Goal: Find contact information: Find contact information

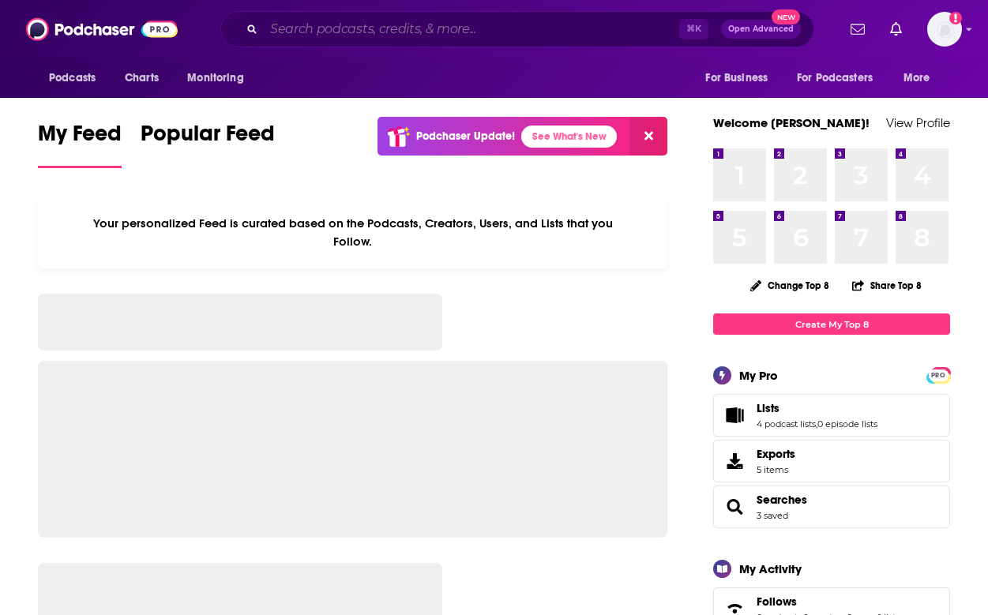
click at [565, 28] on input "Search podcasts, credits, & more..." at bounding box center [472, 29] width 416 height 25
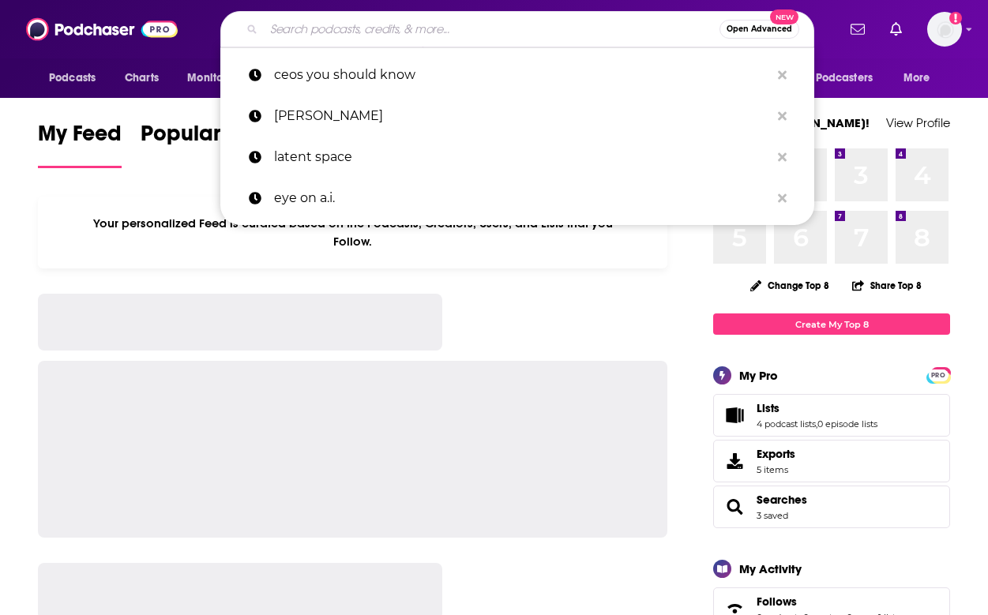
paste input "Digital Health + Health IT"
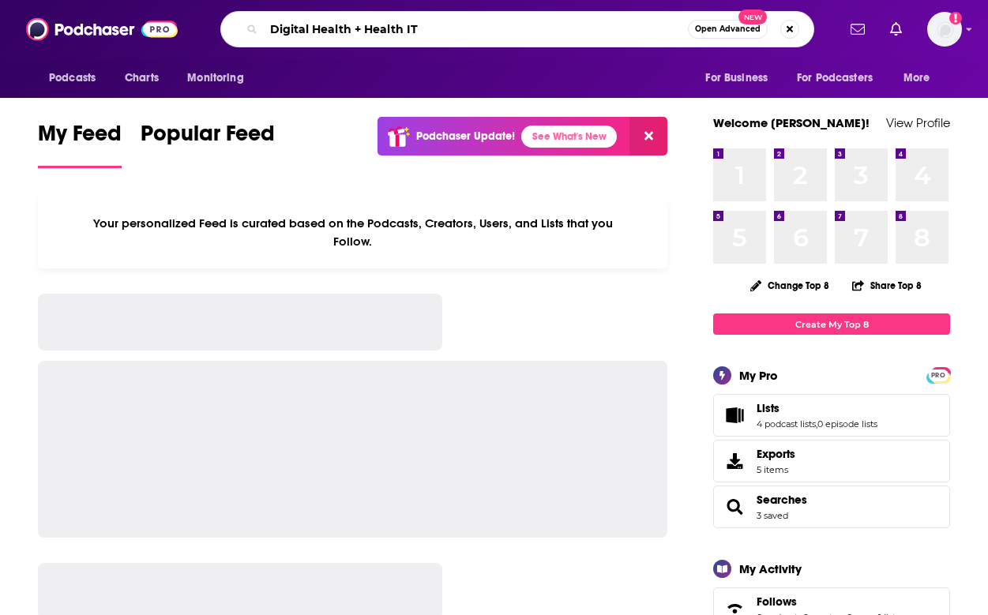
type input "Digital Health + Health IT"
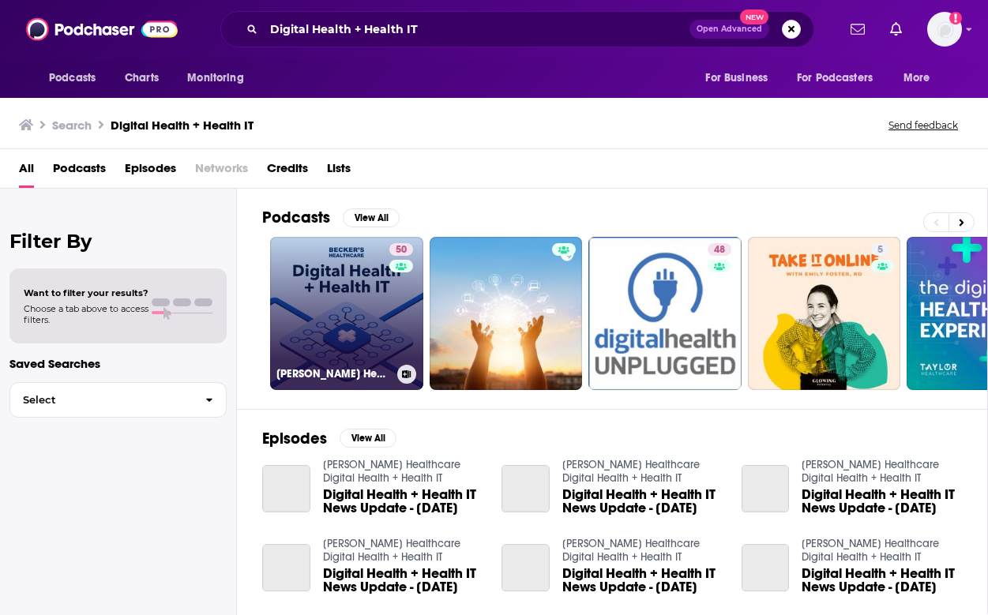
click at [358, 313] on link "50 [PERSON_NAME] Healthcare Digital Health + Health IT" at bounding box center [346, 313] width 153 height 153
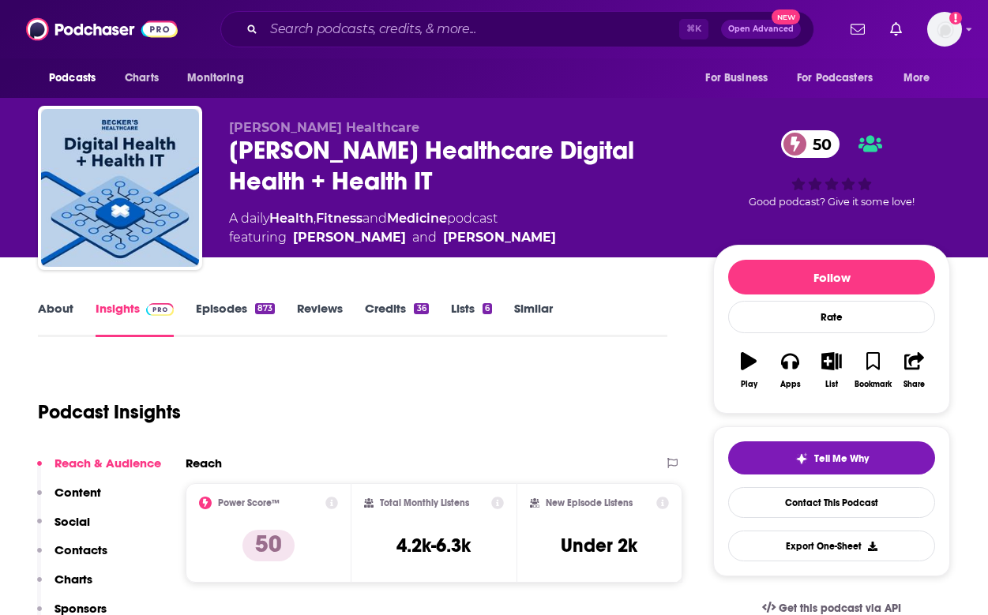
click at [220, 316] on link "Episodes 873" at bounding box center [235, 319] width 79 height 36
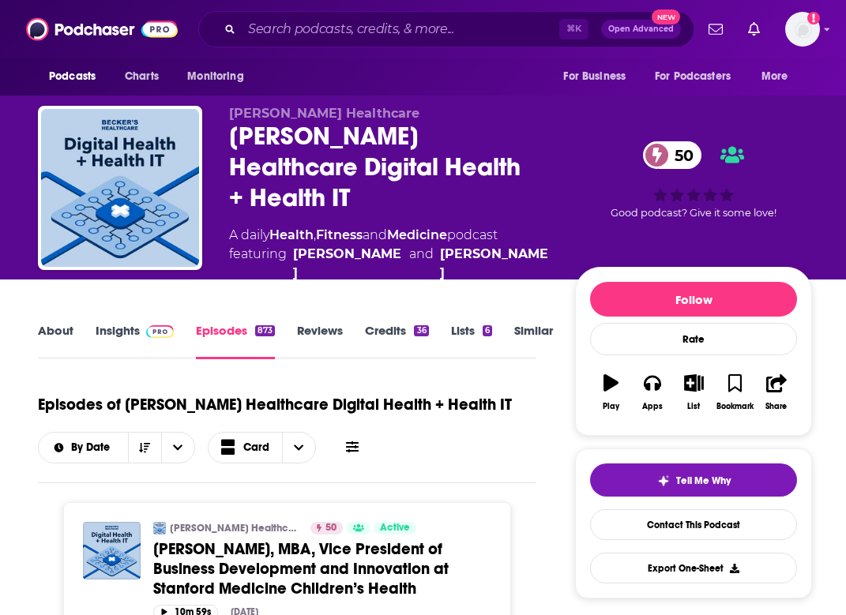
click at [108, 323] on link "Insights" at bounding box center [135, 341] width 78 height 36
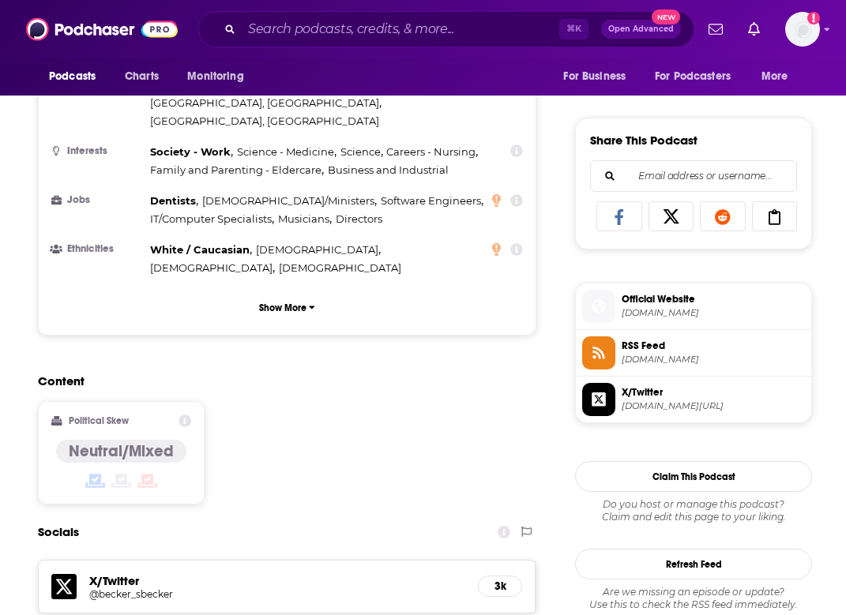
scroll to position [1262, 0]
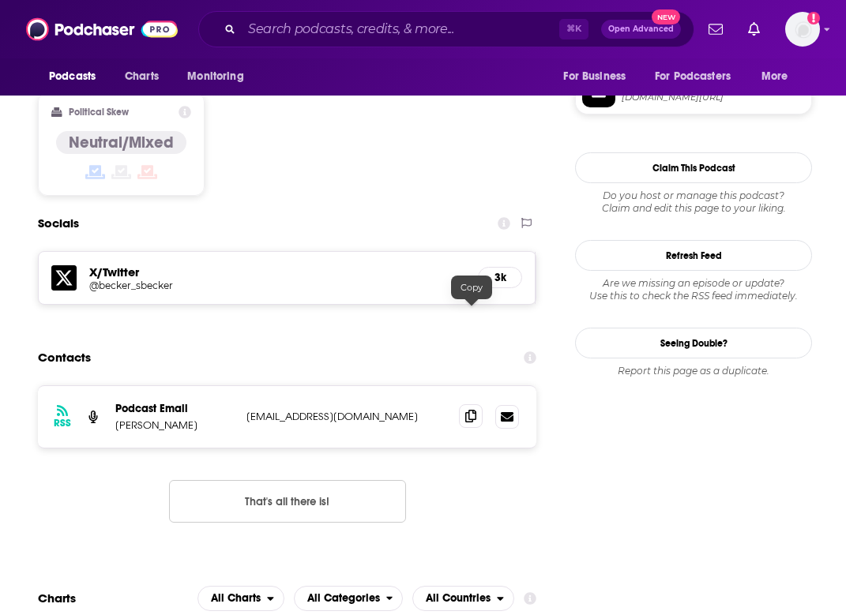
click at [472, 404] on span at bounding box center [471, 416] width 24 height 24
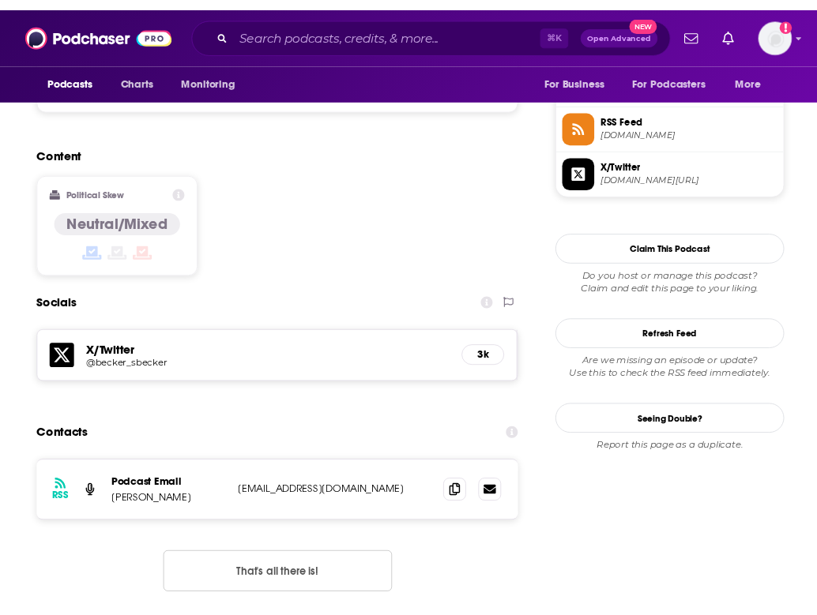
scroll to position [0, 0]
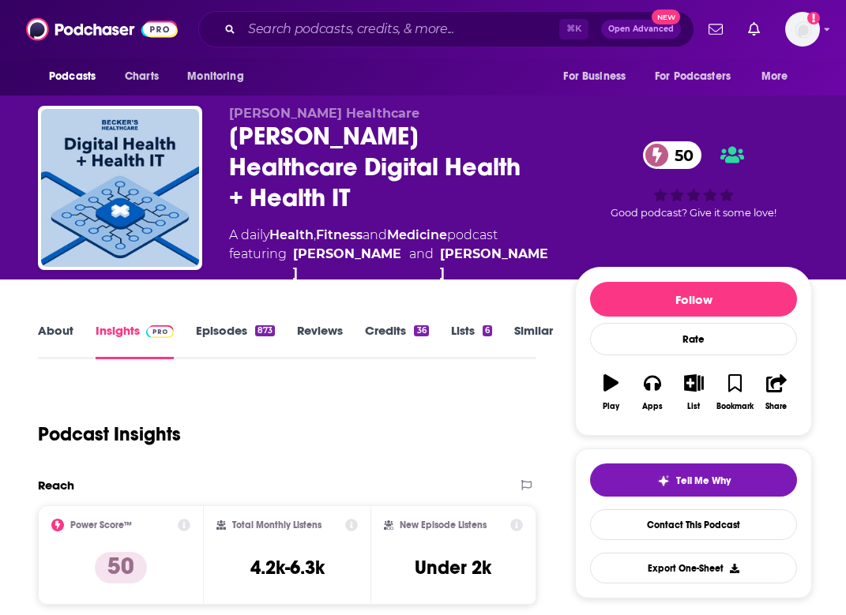
click at [71, 323] on link "About" at bounding box center [56, 341] width 36 height 36
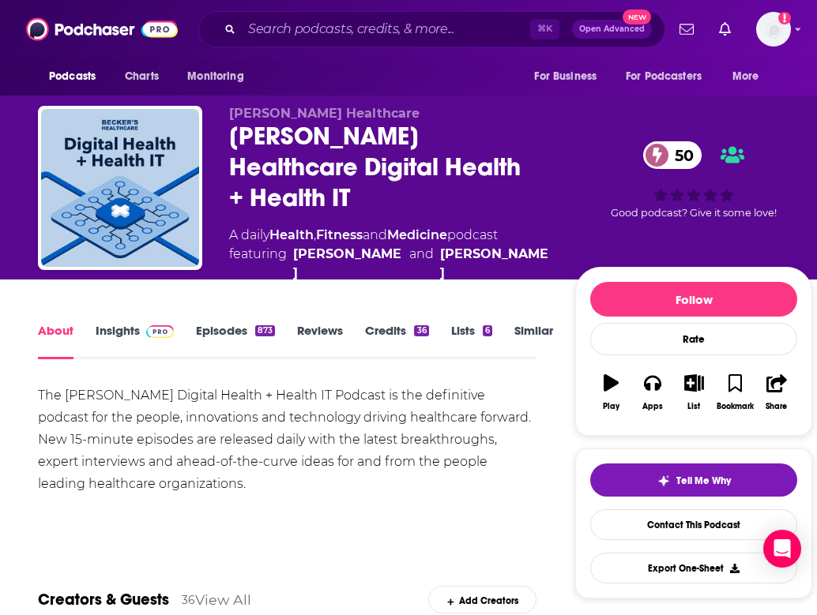
click at [127, 323] on link "Insights" at bounding box center [135, 341] width 78 height 36
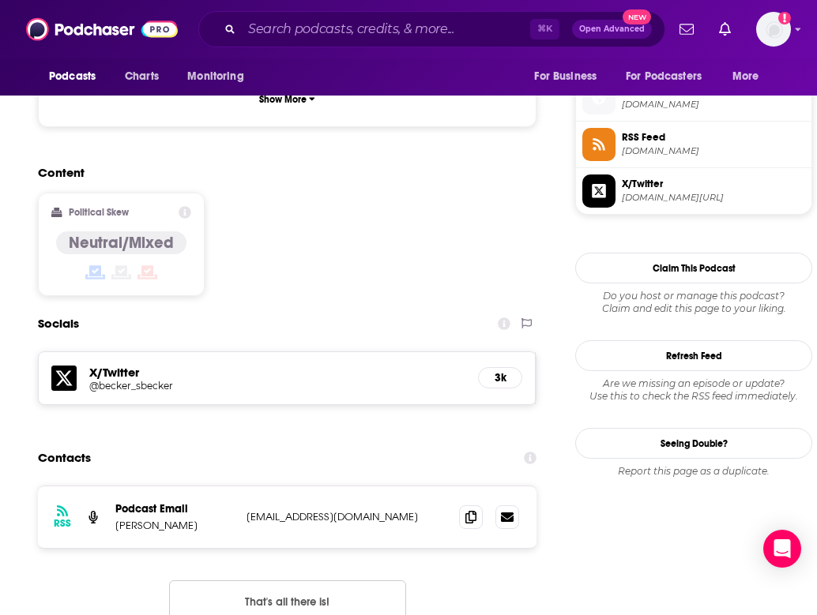
scroll to position [1161, 0]
click at [175, 520] on p "[PERSON_NAME]" at bounding box center [174, 526] width 118 height 13
drag, startPoint x: 175, startPoint y: 427, endPoint x: 113, endPoint y: 426, distance: 61.6
click at [113, 487] on div "RSS Podcast Email [PERSON_NAME] [EMAIL_ADDRESS][DOMAIN_NAME] [EMAIL_ADDRESS][DO…" at bounding box center [287, 518] width 498 height 62
copy p "[PERSON_NAME]"
